Goal: Check status: Check status

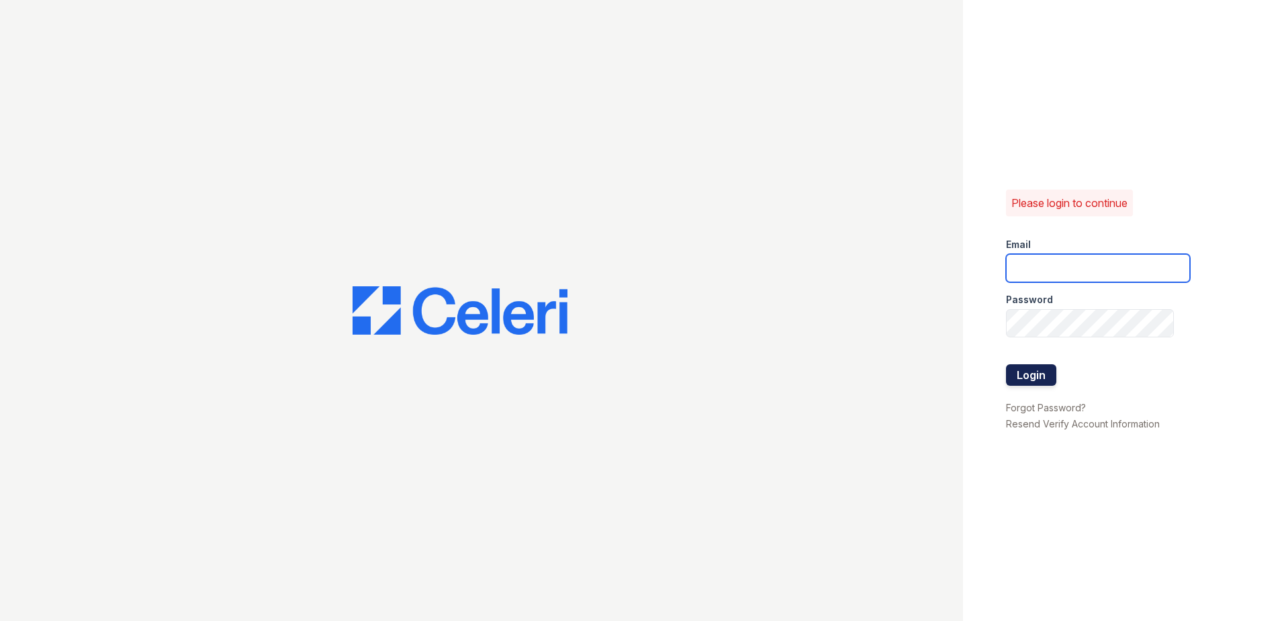
type input "erika.torres@trinity-pm.com"
click at [1040, 373] on button "Login" at bounding box center [1031, 374] width 50 height 21
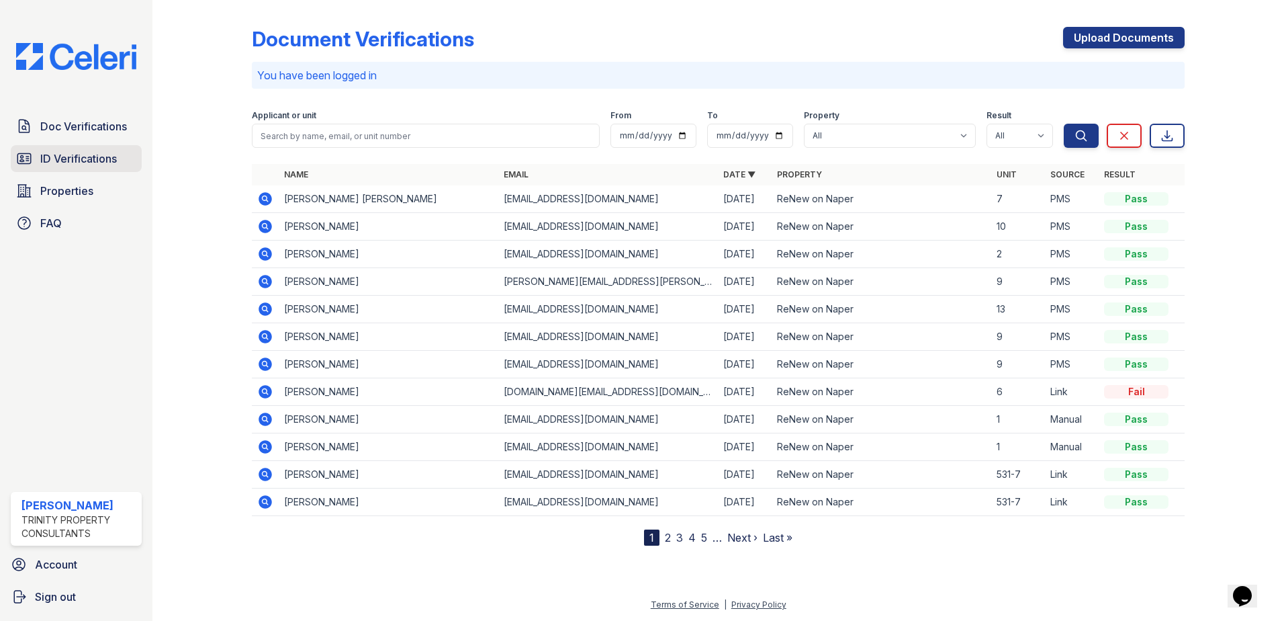
click at [106, 158] on span "ID Verifications" at bounding box center [78, 158] width 77 height 16
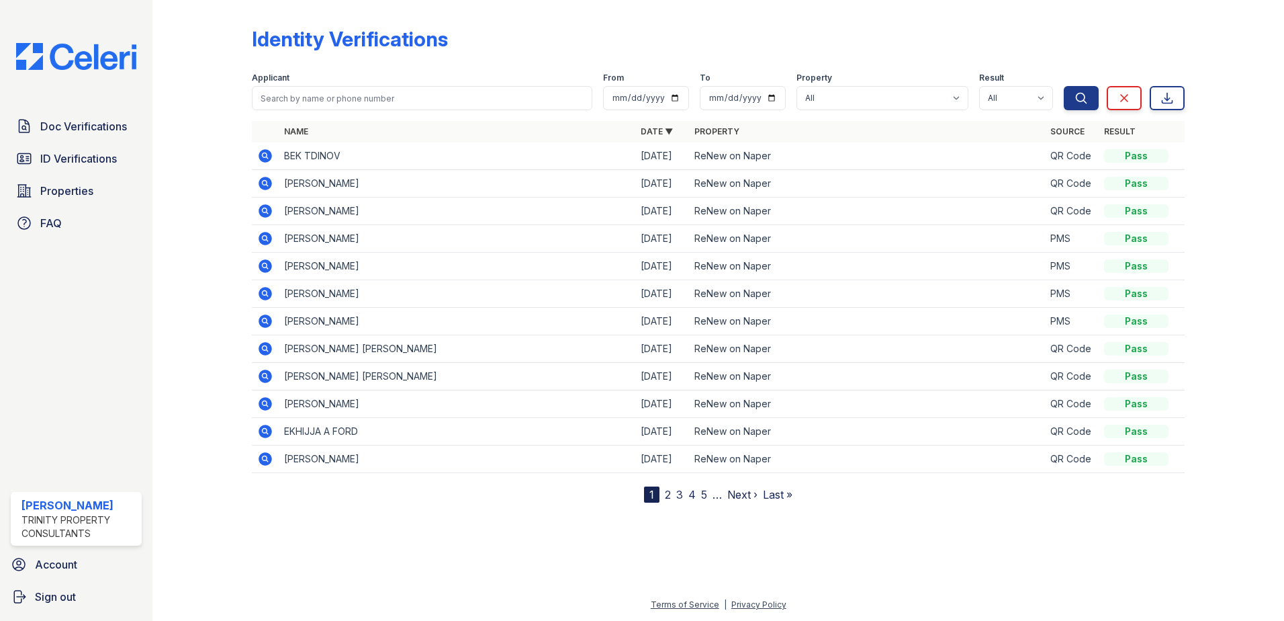
click at [666, 496] on link "2" at bounding box center [668, 494] width 6 height 13
click at [267, 322] on icon at bounding box center [265, 320] width 13 height 13
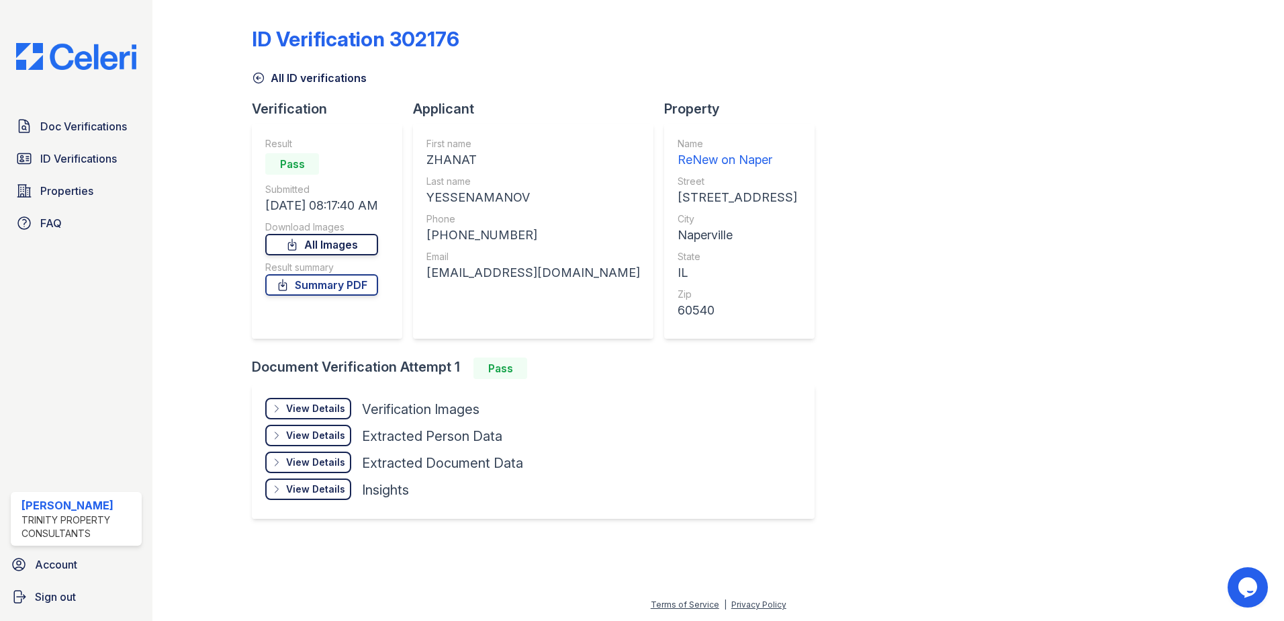
click at [349, 246] on link "All Images" at bounding box center [321, 244] width 113 height 21
click at [333, 251] on link "All Images" at bounding box center [321, 244] width 113 height 21
